Goal: Use online tool/utility: Utilize a website feature to perform a specific function

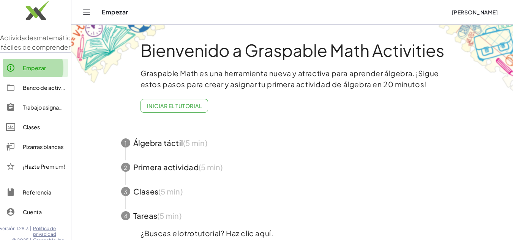
click at [45, 77] on link "Empezar" at bounding box center [35, 68] width 65 height 18
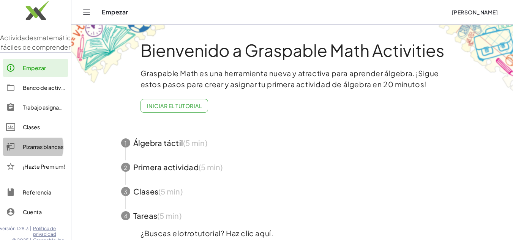
click at [27, 150] on font "Pizarras blancas" at bounding box center [43, 146] width 41 height 7
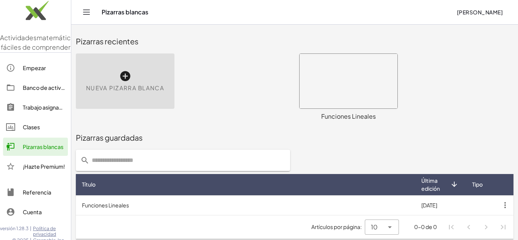
click at [113, 72] on div "Nueva pizarra blanca" at bounding box center [125, 81] width 99 height 55
drag, startPoint x: 113, startPoint y: 72, endPoint x: 379, endPoint y: 58, distance: 266.4
click at [113, 72] on div "Nueva pizarra blanca" at bounding box center [125, 81] width 99 height 55
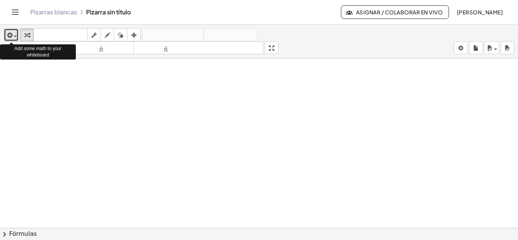
click at [16, 33] on div "button" at bounding box center [11, 34] width 11 height 9
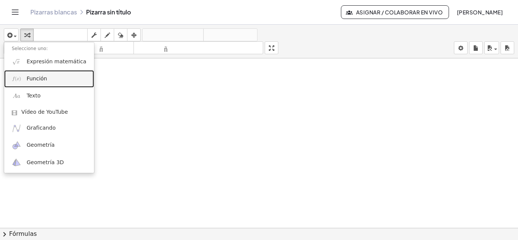
click at [32, 76] on font "Función" at bounding box center [37, 79] width 20 height 6
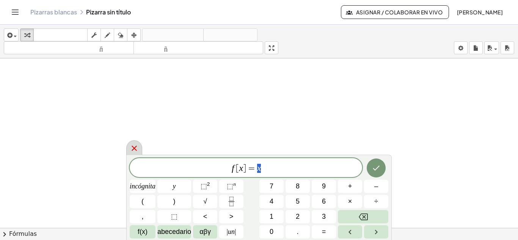
click at [132, 146] on icon at bounding box center [134, 148] width 5 height 5
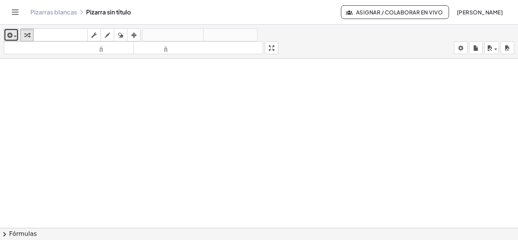
click at [17, 37] on div "button" at bounding box center [11, 34] width 11 height 9
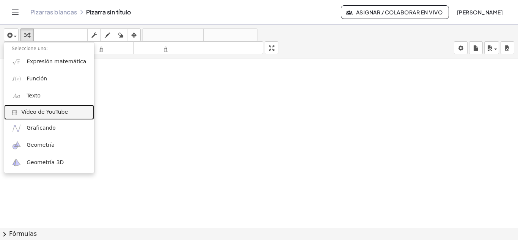
click at [57, 119] on link "Vídeo de YouTube" at bounding box center [49, 112] width 90 height 15
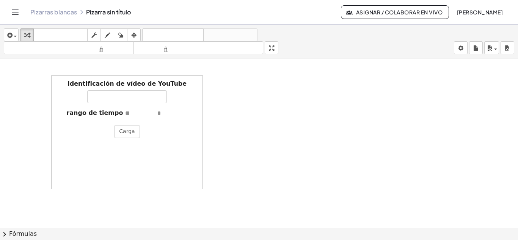
click at [24, 92] on div at bounding box center [259, 233] width 518 height 350
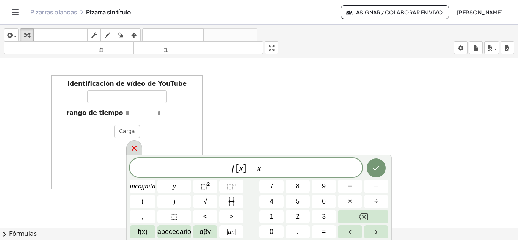
click at [135, 148] on icon at bounding box center [134, 148] width 5 height 5
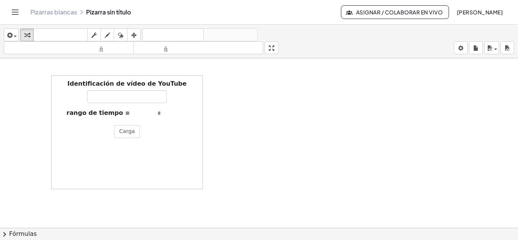
click at [72, 87] on div "Identificación de vídeo de YouTube" at bounding box center [126, 92] width 143 height 24
click at [271, 56] on div "insertar Seleccione uno: Expresión matemática Función Texto Vídeo de YouTube Gr…" at bounding box center [259, 42] width 518 height 34
drag, startPoint x: 272, startPoint y: 50, endPoint x: 272, endPoint y: 83, distance: 33.0
click at [272, 83] on div "insertar Seleccione uno: Expresión matemática Función Texto Vídeo de YouTube Gr…" at bounding box center [259, 133] width 518 height 216
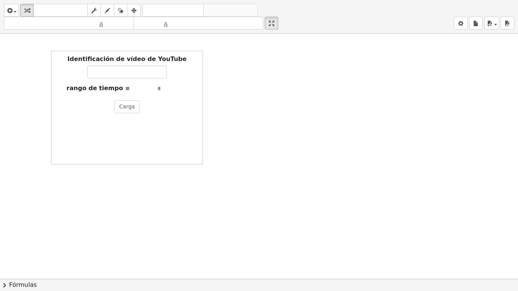
click at [290, 79] on div at bounding box center [259, 279] width 518 height 491
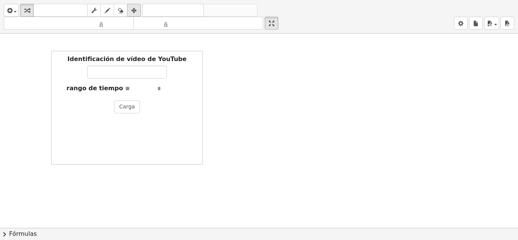
click at [137, 15] on div "button" at bounding box center [134, 10] width 10 height 9
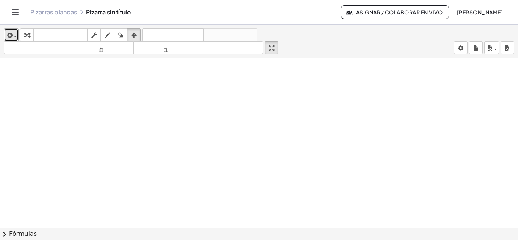
click at [16, 34] on div "button" at bounding box center [11, 34] width 11 height 9
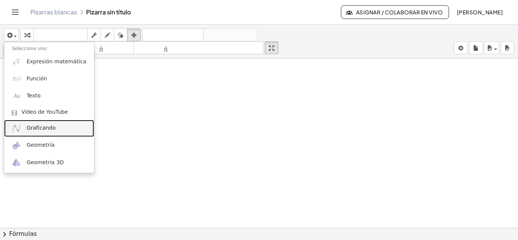
click at [31, 128] on font "Graficando" at bounding box center [41, 128] width 29 height 6
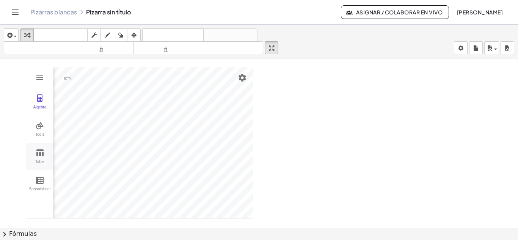
click at [42, 156] on img "Graphing Calculator" at bounding box center [39, 152] width 9 height 9
drag, startPoint x: 95, startPoint y: 121, endPoint x: 187, endPoint y: 132, distance: 92.9
click at [90, 102] on td "Graphing Calculator" at bounding box center [77, 100] width 46 height 20
click at [123, 79] on th "Graphing Calculator" at bounding box center [122, 78] width 46 height 23
click at [113, 101] on td "Graphing Calculator" at bounding box center [122, 100] width 46 height 20
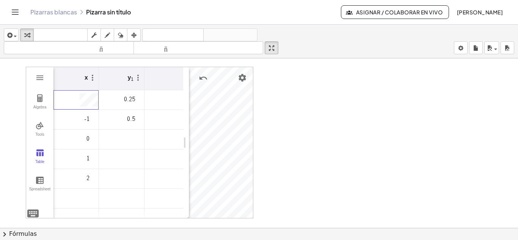
click at [88, 97] on td "-2" at bounding box center [77, 100] width 46 height 20
click at [73, 100] on div "Graphing Calculator" at bounding box center [85, 100] width 28 height 13
click at [500, 102] on div at bounding box center [259, 233] width 518 height 350
click at [39, 152] on img "Graphing Calculator" at bounding box center [39, 152] width 9 height 9
